Goal: Navigation & Orientation: Find specific page/section

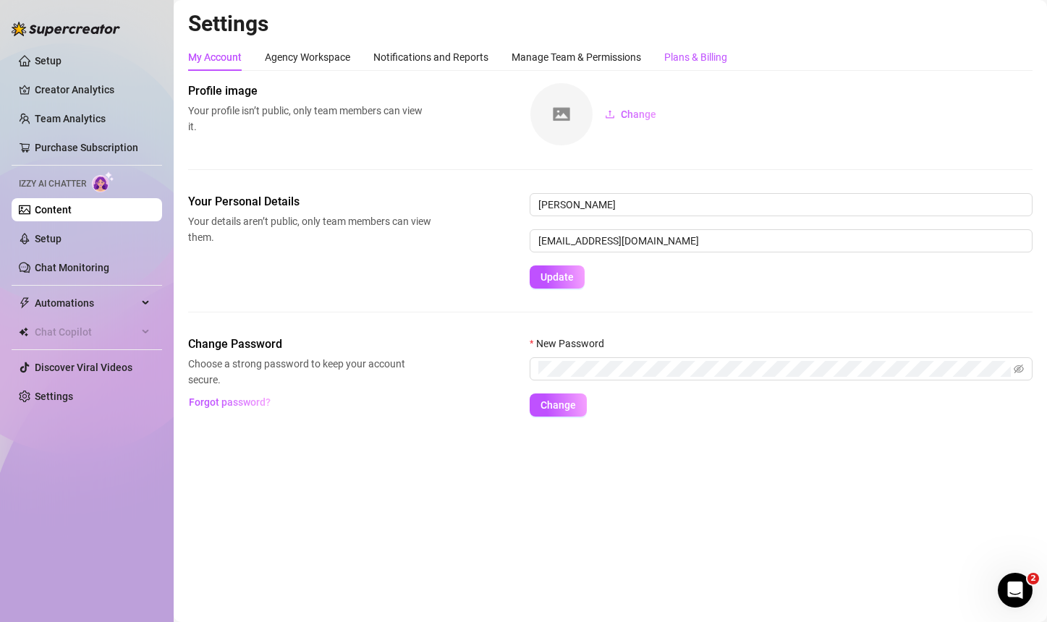
click at [694, 54] on div "Plans & Billing" at bounding box center [695, 57] width 63 height 16
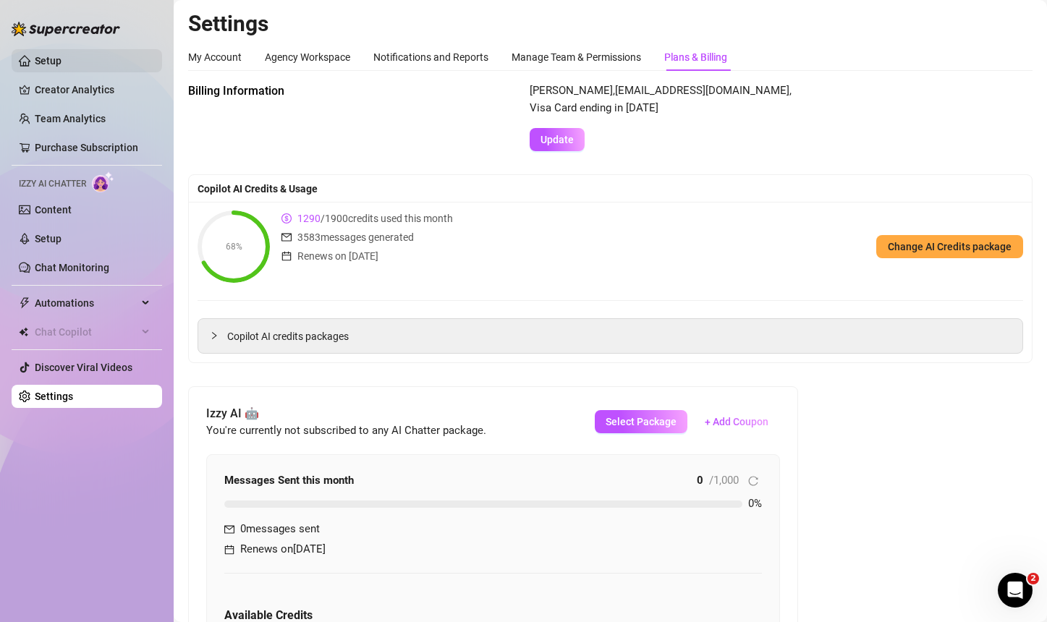
click at [48, 65] on link "Setup" at bounding box center [48, 61] width 27 height 12
